Goal: Register for event/course

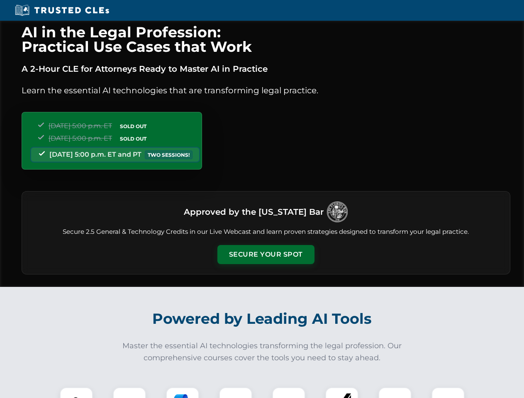
click at [265, 255] on button "Secure Your Spot" at bounding box center [265, 254] width 97 height 19
